Goal: Task Accomplishment & Management: Use online tool/utility

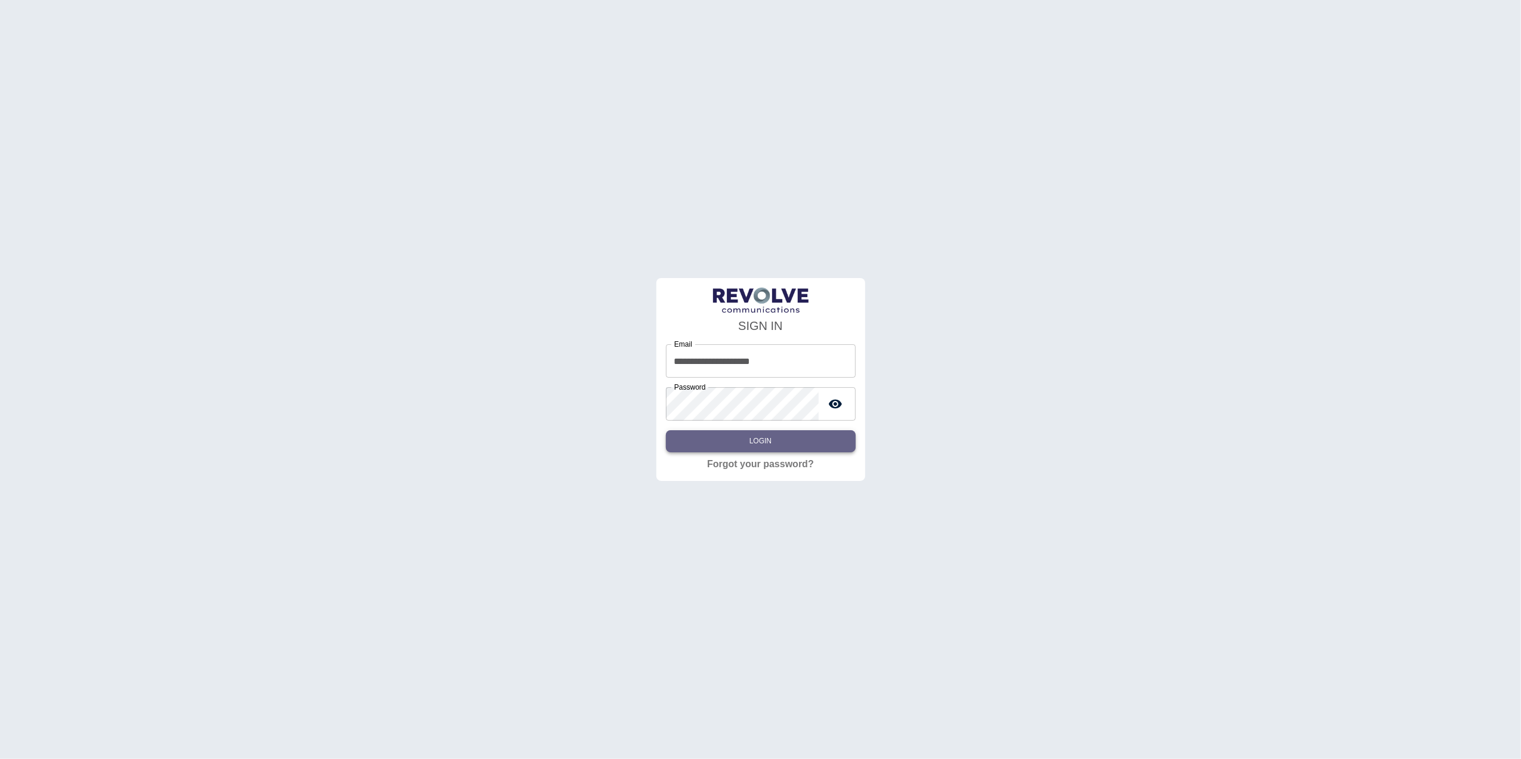
drag, startPoint x: 0, startPoint y: 0, endPoint x: 791, endPoint y: 442, distance: 905.7
click at [791, 442] on button "Login" at bounding box center [761, 441] width 190 height 22
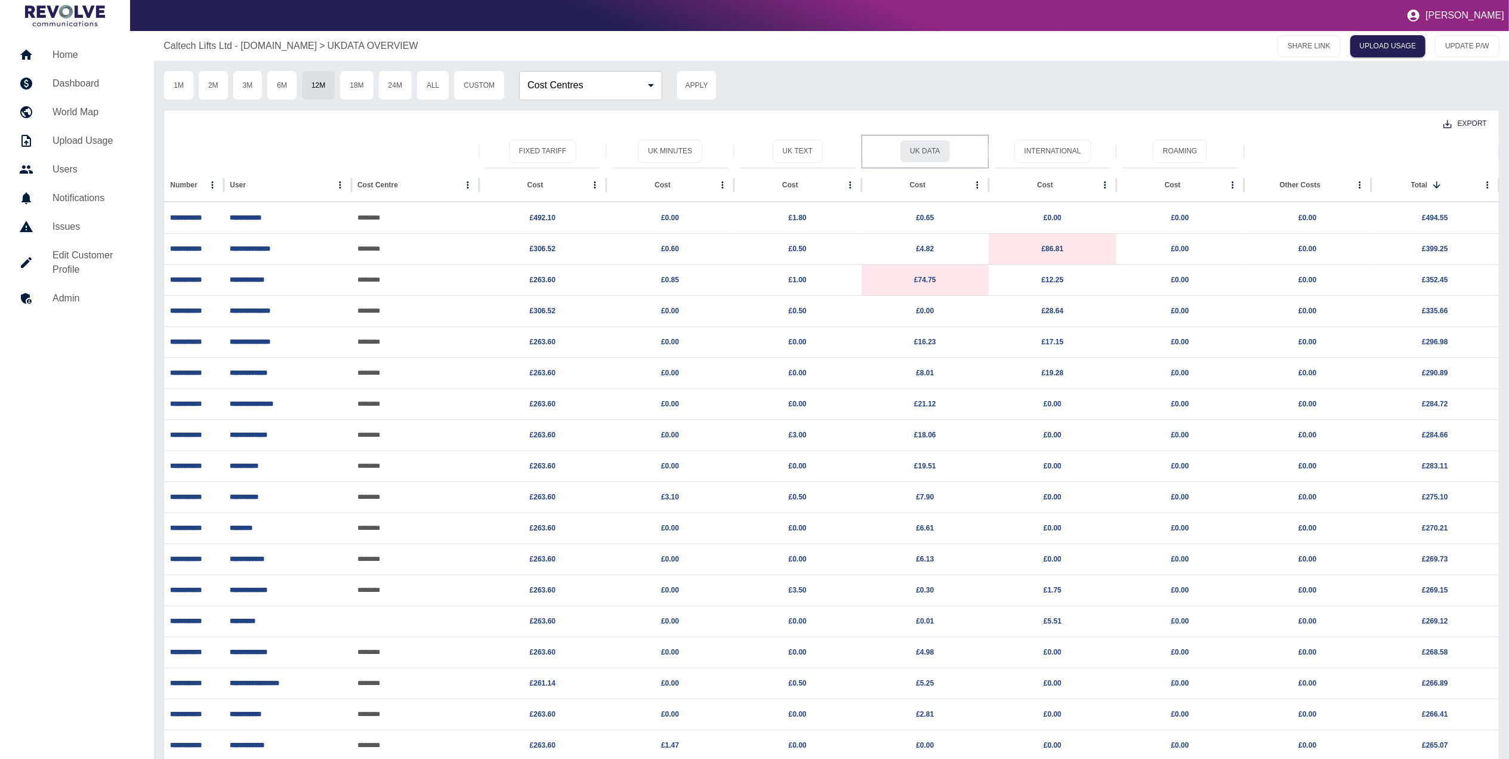
click at [931, 153] on button "UK Data" at bounding box center [925, 151] width 50 height 23
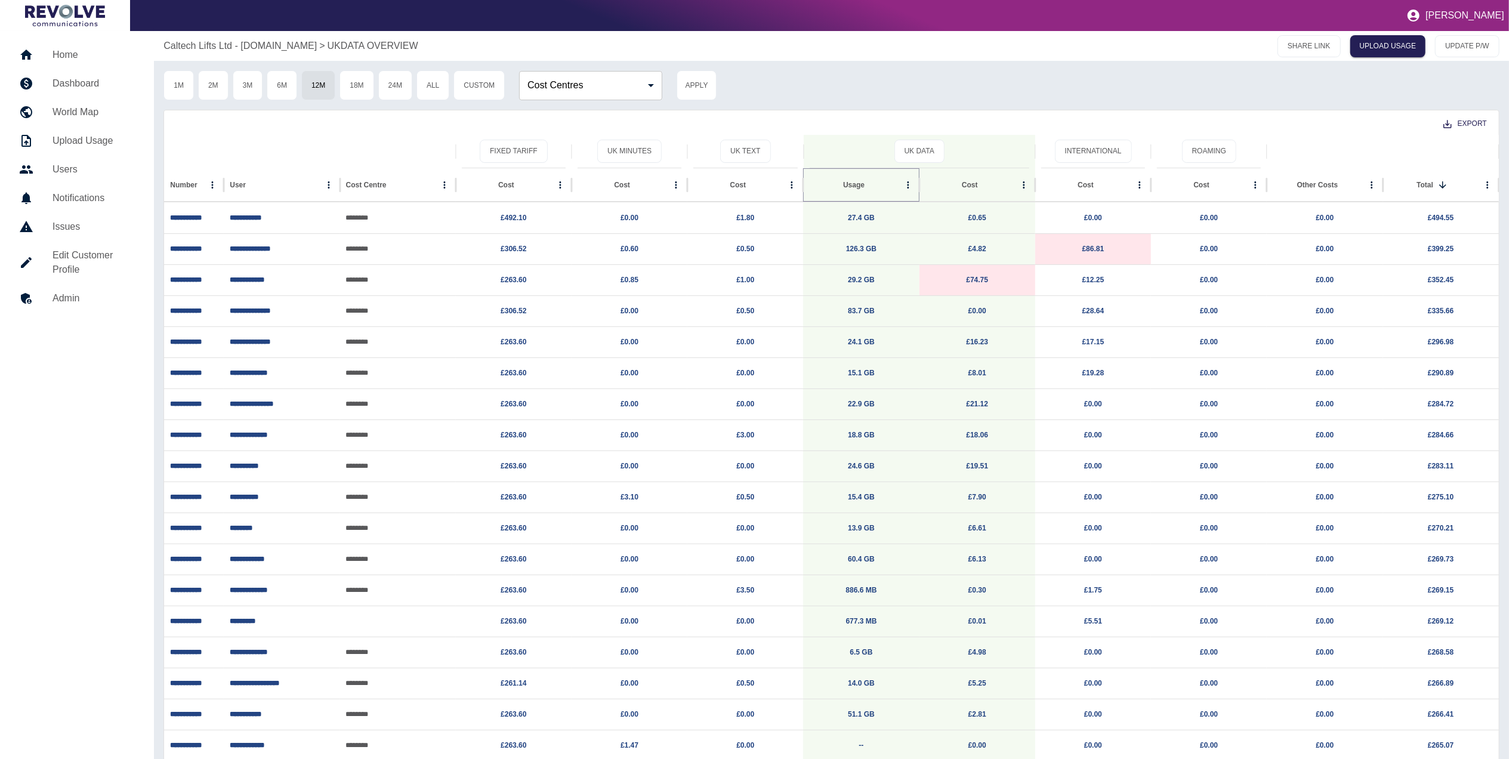
click at [869, 184] on icon "Sort" at bounding box center [874, 185] width 11 height 11
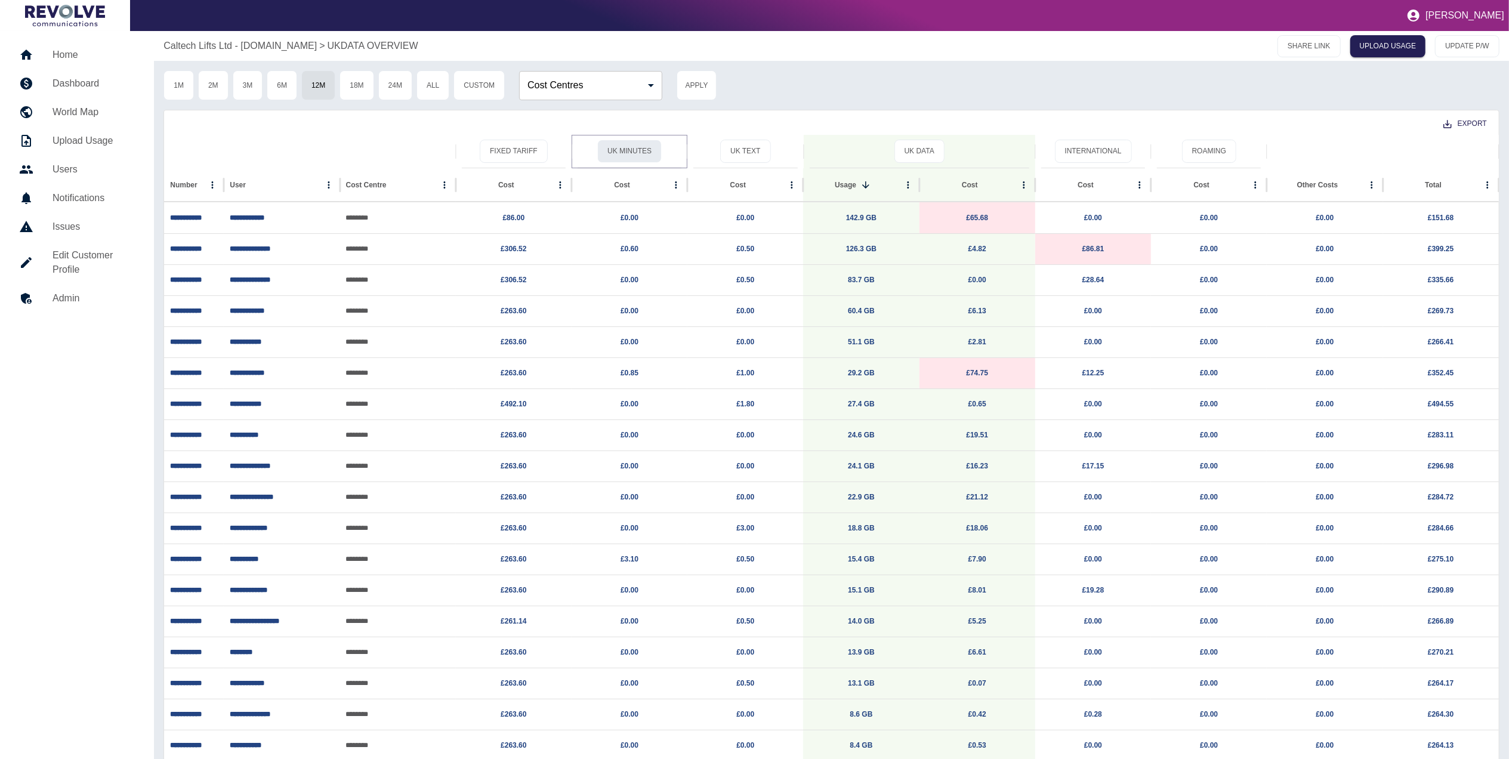
click at [643, 152] on button "UK Minutes" at bounding box center [629, 151] width 64 height 23
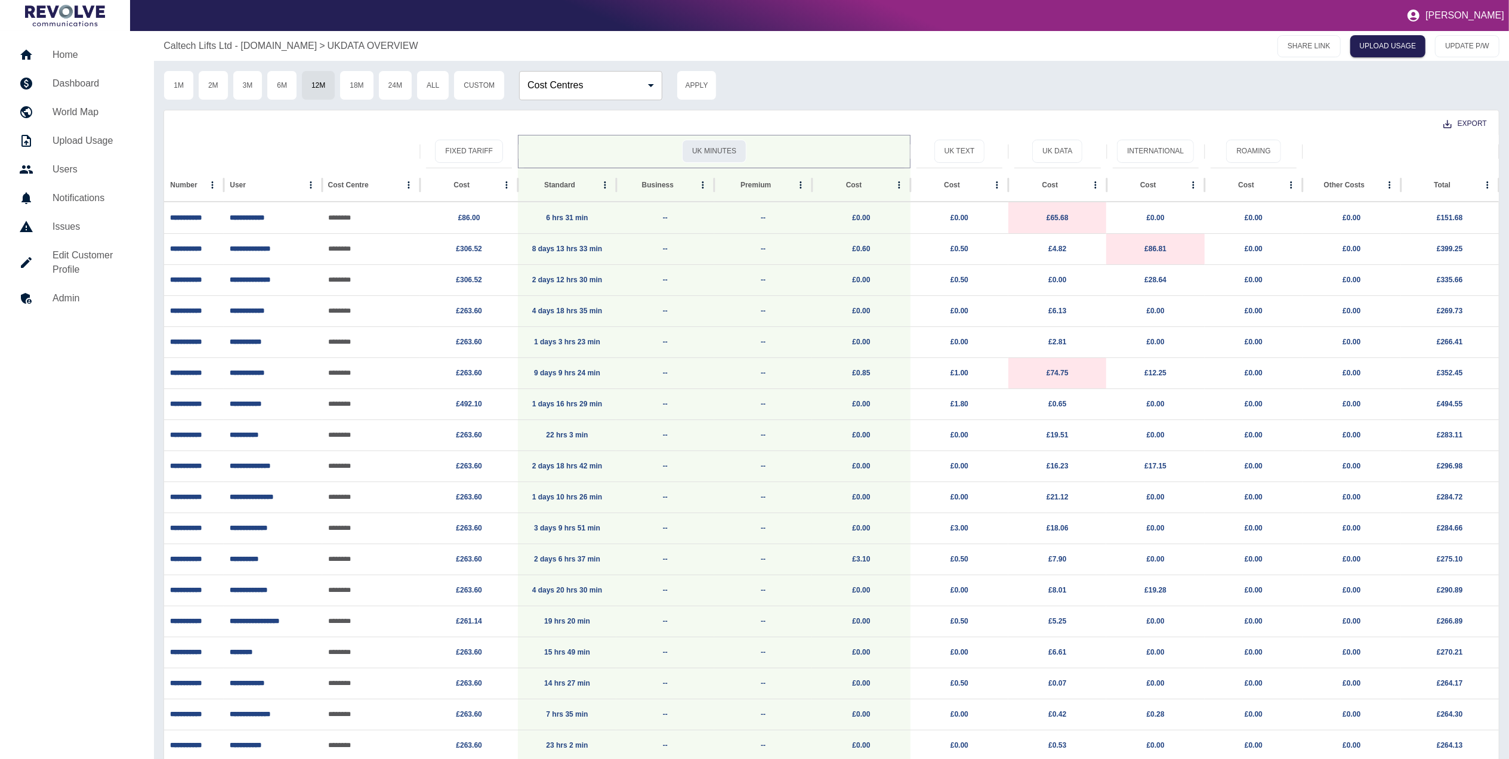
click at [709, 152] on button "UK Minutes" at bounding box center [714, 151] width 64 height 23
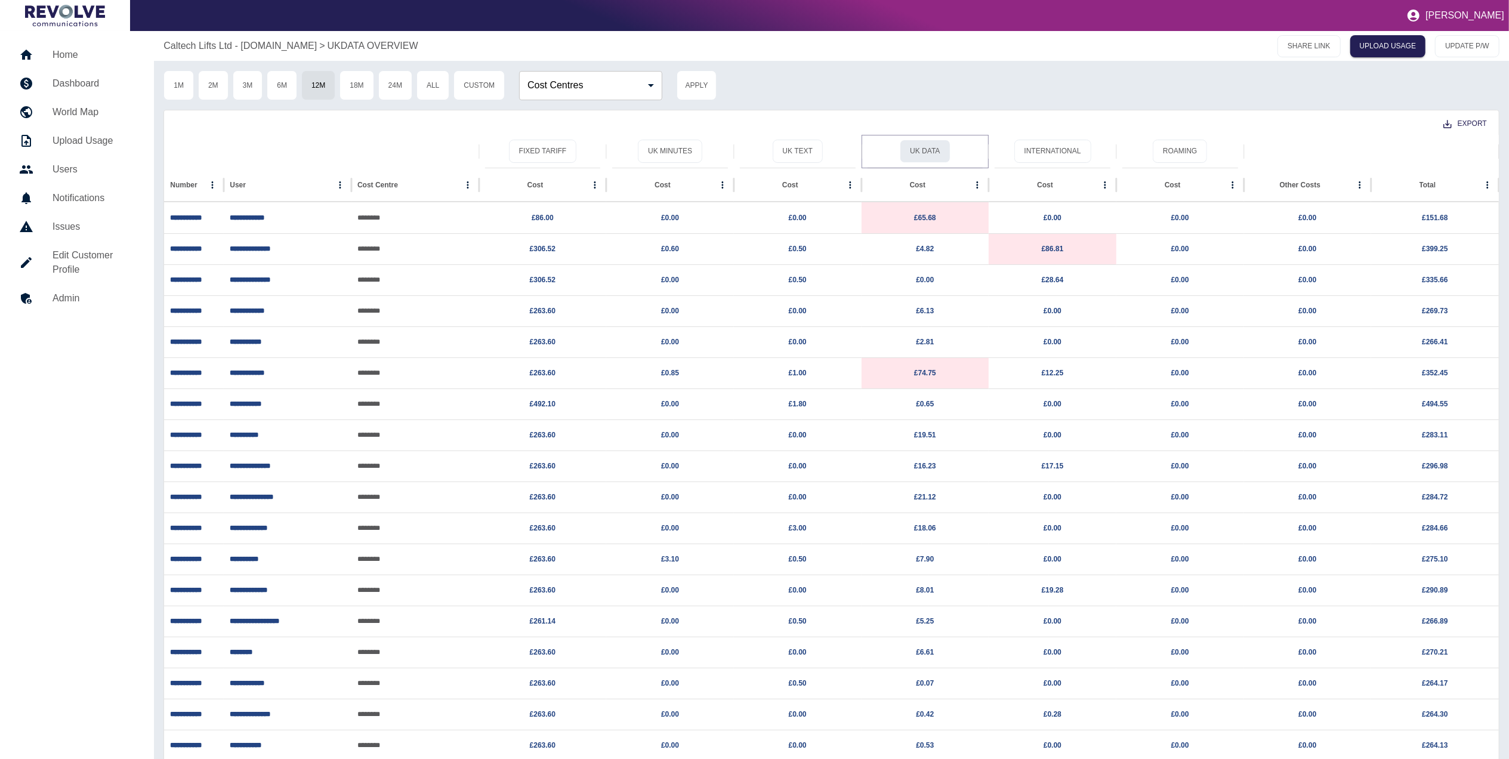
click at [918, 152] on button "UK Data" at bounding box center [925, 151] width 50 height 23
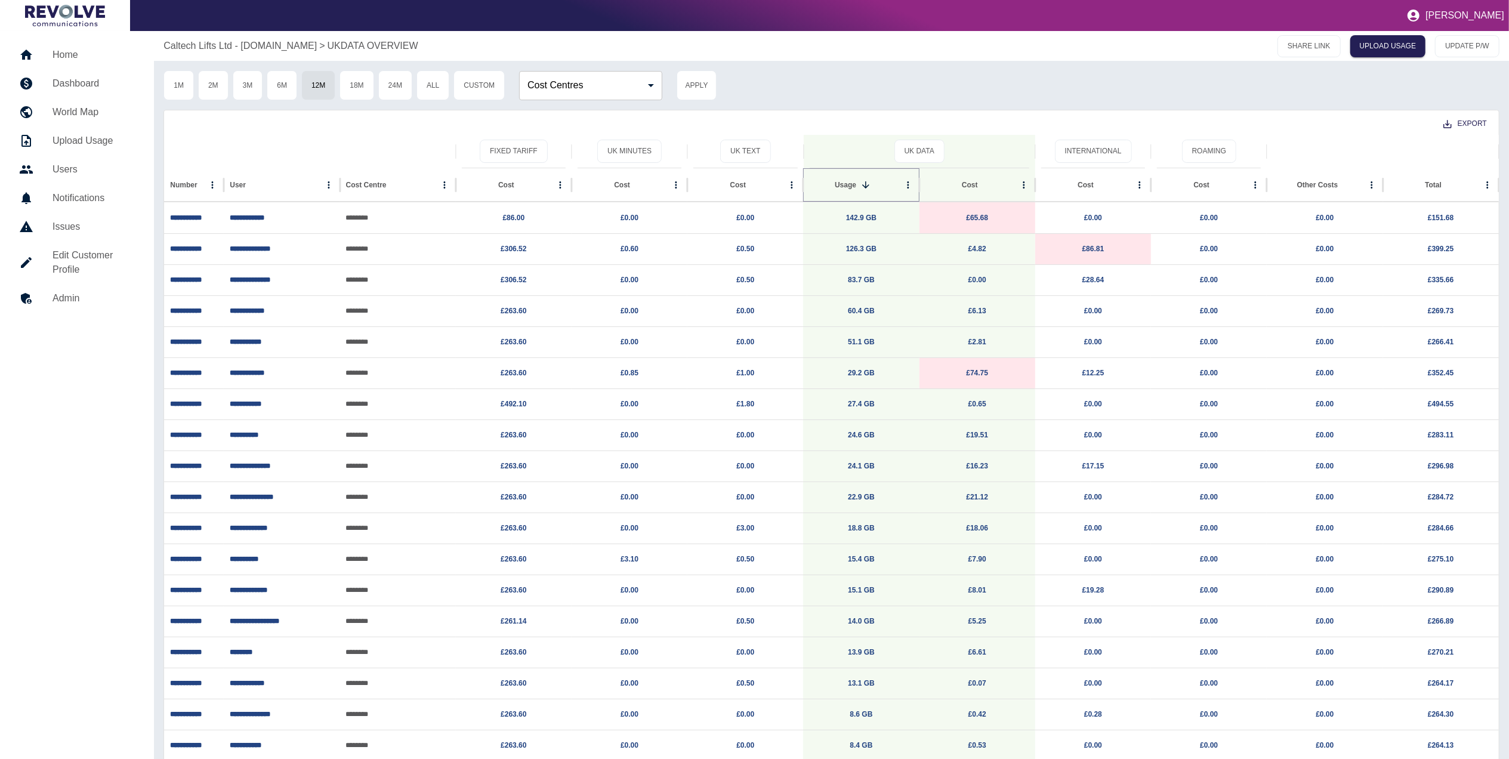
click at [867, 181] on icon "Sort" at bounding box center [866, 185] width 11 height 11
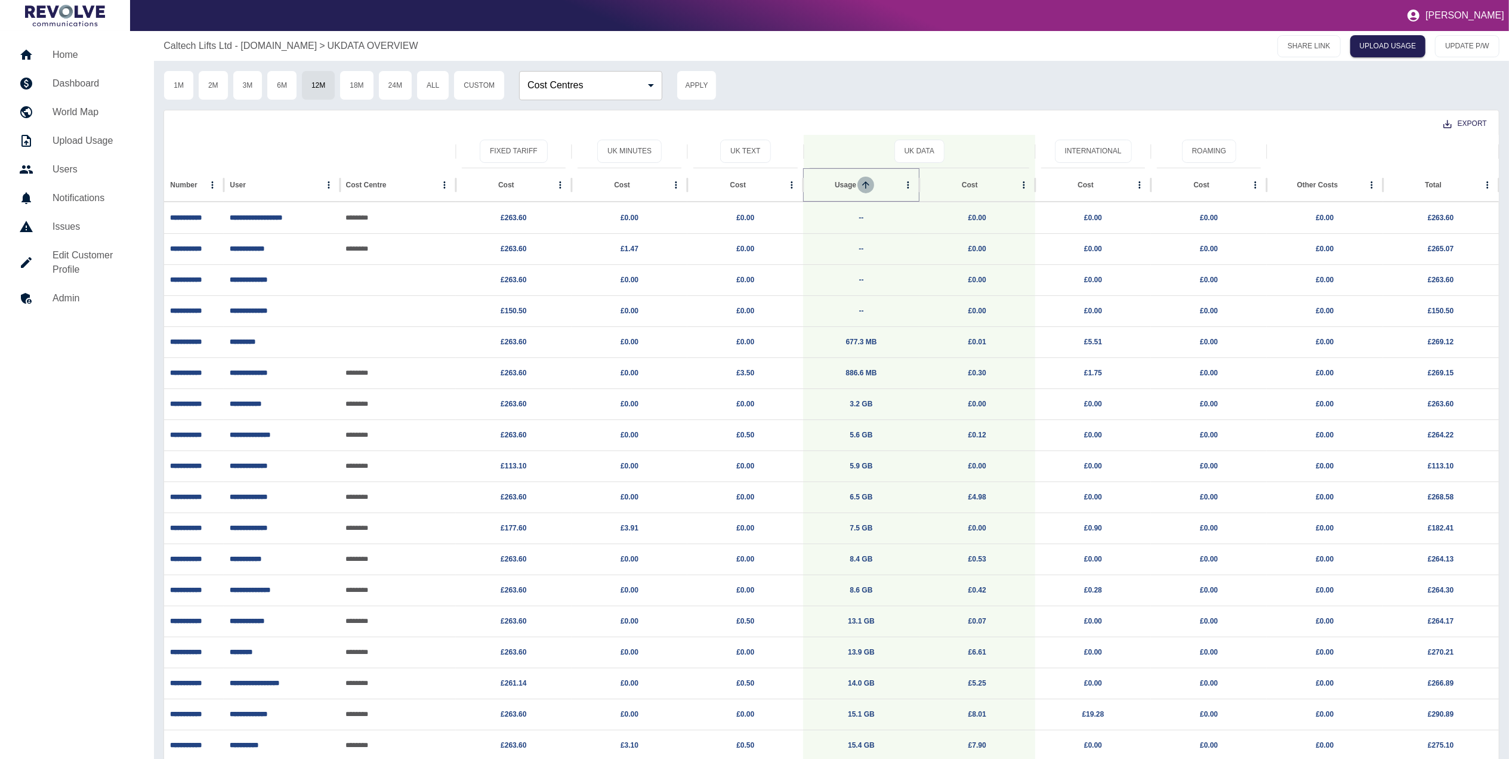
click at [867, 181] on icon "Sort" at bounding box center [866, 185] width 11 height 11
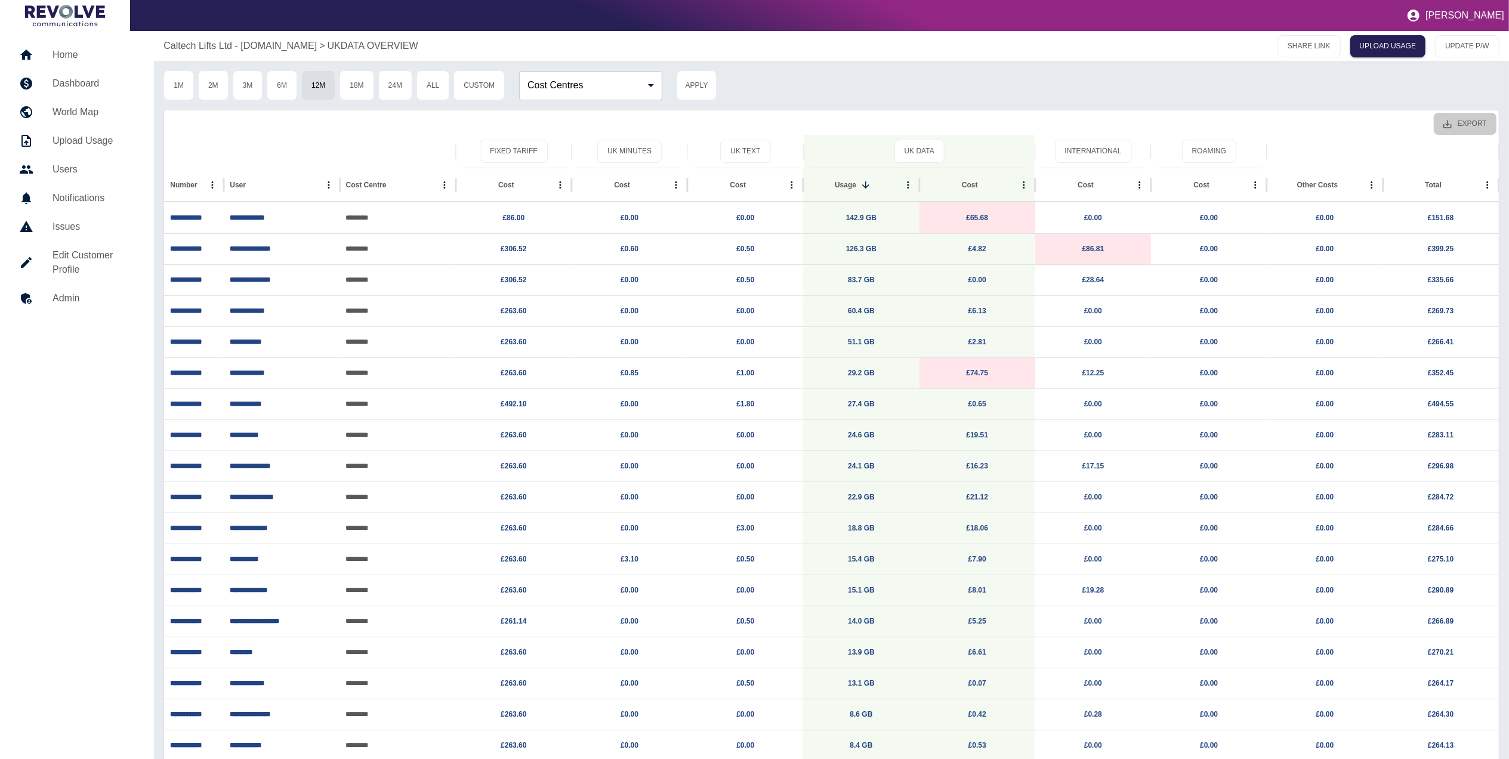
click at [1474, 120] on button "Export" at bounding box center [1465, 124] width 63 height 22
click at [1439, 143] on li "Download as CSV" at bounding box center [1442, 150] width 108 height 21
